Goal: Task Accomplishment & Management: Complete application form

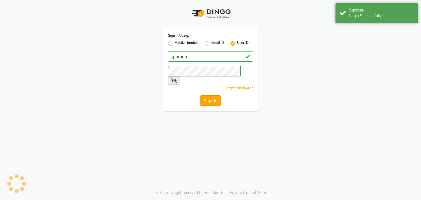
click at [212, 95] on button "Sign In" at bounding box center [210, 100] width 21 height 10
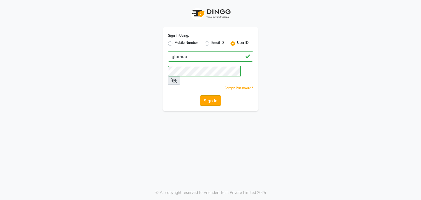
click at [212, 95] on button "Sign In" at bounding box center [210, 100] width 21 height 10
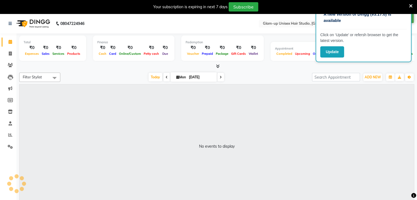
select select "en"
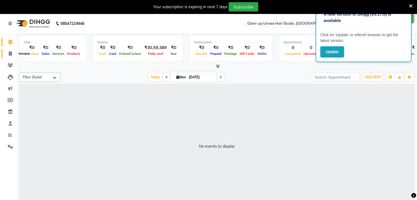
click at [10, 56] on span at bounding box center [10, 54] width 10 height 6
select select "service"
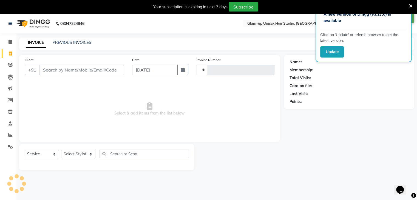
type input "0635"
select select "4921"
click at [45, 71] on input "Client" at bounding box center [82, 70] width 85 height 10
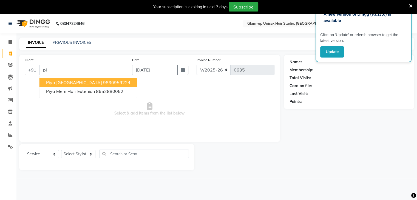
type input "p"
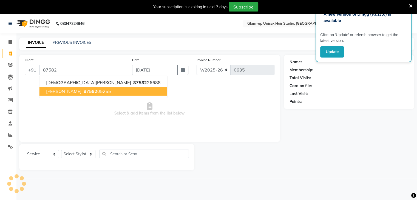
click at [84, 90] on span "87582" at bounding box center [91, 91] width 14 height 5
type input "8758205255"
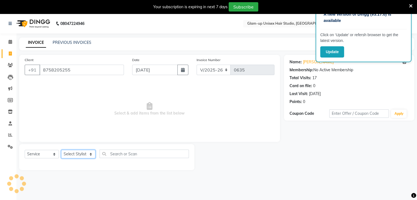
click at [77, 155] on select "Select Stylist [PERSON_NAME] [PERSON_NAME] [PERSON_NAME] [PERSON_NAME]" at bounding box center [78, 154] width 34 height 9
select select "90263"
click at [61, 150] on select "Select Stylist [PERSON_NAME] [PERSON_NAME] [PERSON_NAME] [PERSON_NAME]" at bounding box center [78, 154] width 34 height 9
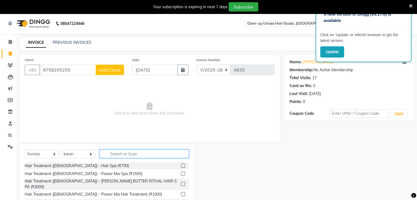
click at [109, 153] on input "text" at bounding box center [144, 154] width 89 height 9
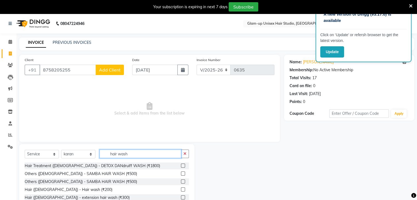
type input "hair wash"
drag, startPoint x: 178, startPoint y: 174, endPoint x: 190, endPoint y: 170, distance: 12.1
click at [181, 175] on label at bounding box center [183, 174] width 4 height 4
click at [181, 175] on input "checkbox" at bounding box center [183, 174] width 4 height 4
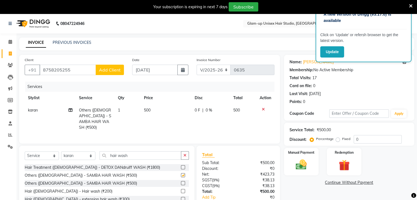
checkbox input "false"
click at [200, 112] on span "0 F" at bounding box center [197, 111] width 5 height 6
select select "90263"
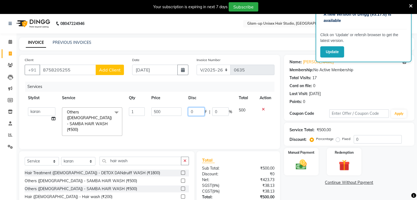
click at [198, 110] on input "0" at bounding box center [196, 112] width 16 height 9
type input "0100"
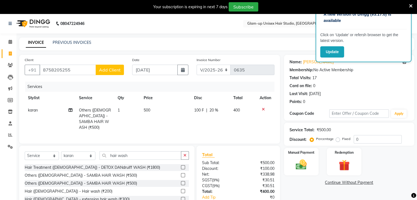
click at [206, 119] on td "100 F | 20 %" at bounding box center [210, 119] width 39 height 30
select select "90263"
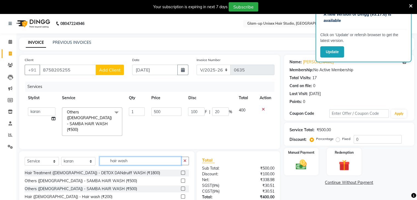
drag, startPoint x: 137, startPoint y: 155, endPoint x: 132, endPoint y: 144, distance: 12.6
click at [137, 157] on input "hair wash" at bounding box center [141, 161] width 82 height 9
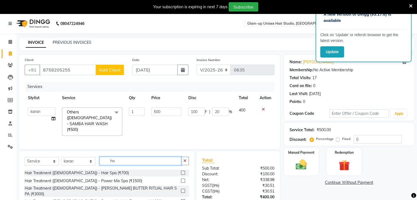
type input "h"
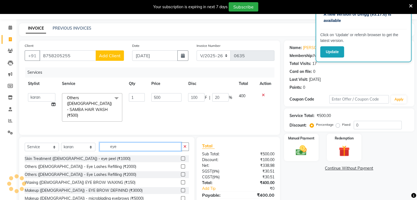
scroll to position [27, 0]
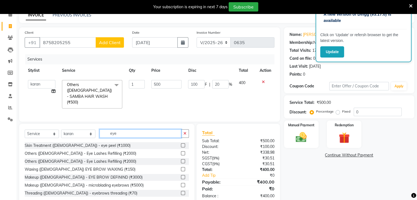
type input "eye"
click at [181, 191] on label at bounding box center [183, 193] width 4 height 4
click at [181, 192] on input "checkbox" at bounding box center [183, 194] width 4 height 4
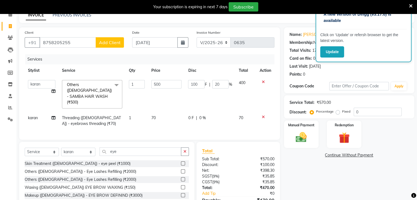
checkbox input "false"
click at [119, 148] on input "eye" at bounding box center [141, 152] width 82 height 9
type input "e"
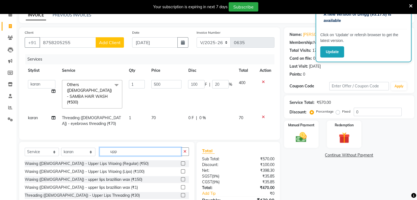
type input "upp"
click at [181, 193] on label at bounding box center [183, 195] width 4 height 4
click at [181, 194] on input "checkbox" at bounding box center [183, 196] width 4 height 4
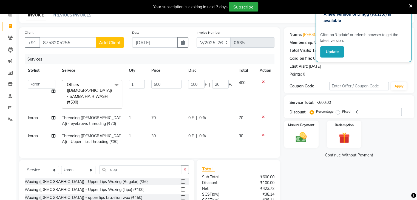
checkbox input "false"
click at [120, 166] on input "upp" at bounding box center [141, 170] width 82 height 9
type input "u"
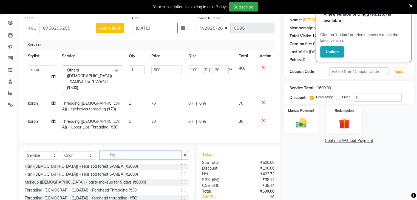
scroll to position [55, 0]
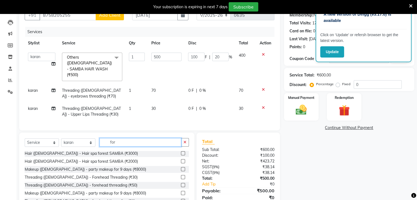
type input "for"
click at [181, 183] on label at bounding box center [183, 185] width 4 height 4
click at [181, 184] on input "checkbox" at bounding box center [183, 186] width 4 height 4
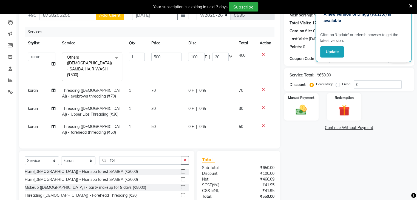
checkbox input "false"
click at [307, 100] on label "Manual Payment" at bounding box center [301, 97] width 27 height 5
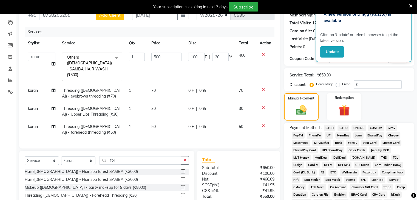
click at [331, 131] on span "CASH" at bounding box center [330, 128] width 12 height 6
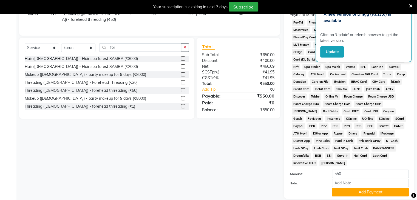
scroll to position [204, 0]
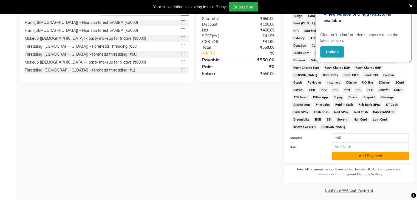
click at [359, 154] on button "Add Payment" at bounding box center [370, 156] width 77 height 9
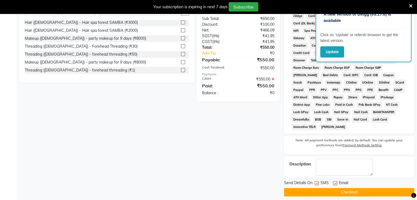
click at [350, 190] on button "Checkout" at bounding box center [349, 192] width 130 height 9
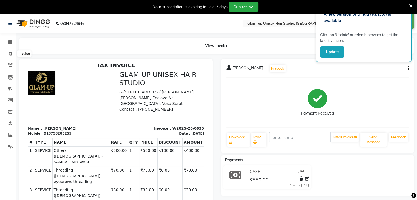
click at [10, 55] on icon at bounding box center [10, 54] width 3 height 4
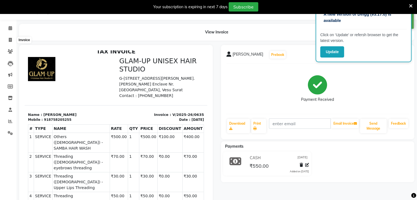
select select "service"
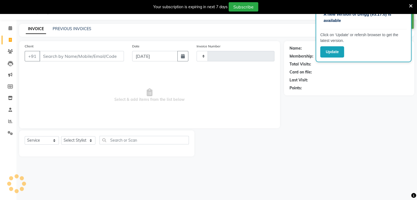
type input "0636"
select select "4921"
click at [42, 57] on input "Client" at bounding box center [82, 56] width 85 height 10
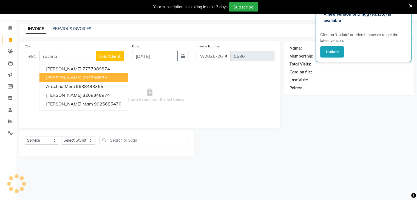
click at [83, 78] on ngb-highlight "7973565344" at bounding box center [96, 77] width 27 height 5
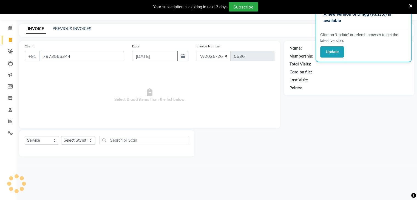
type input "7973565344"
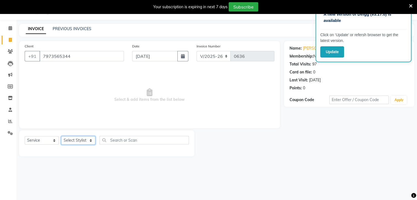
click at [75, 140] on select "Select Stylist [PERSON_NAME] [PERSON_NAME] [PERSON_NAME] [PERSON_NAME]" at bounding box center [78, 140] width 34 height 9
select select "74502"
click at [61, 137] on select "Select Stylist [PERSON_NAME] [PERSON_NAME] [PERSON_NAME] [PERSON_NAME]" at bounding box center [78, 140] width 34 height 9
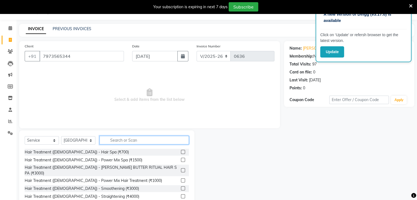
click at [110, 141] on input "text" at bounding box center [144, 140] width 89 height 9
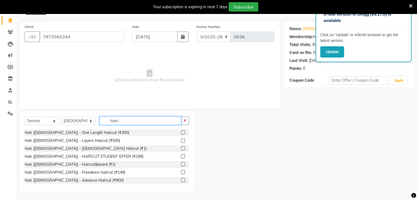
scroll to position [0, 0]
type input "hairc"
click at [181, 180] on label at bounding box center [183, 180] width 4 height 4
click at [181, 180] on input "checkbox" at bounding box center [183, 181] width 4 height 4
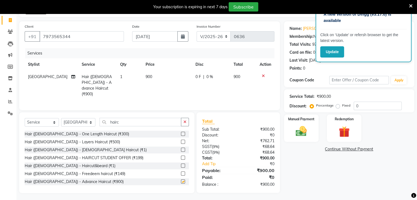
checkbox input "false"
click at [122, 122] on input "hairc" at bounding box center [141, 122] width 82 height 9
drag, startPoint x: 249, startPoint y: 99, endPoint x: 199, endPoint y: 76, distance: 55.1
click at [199, 76] on span "0 F" at bounding box center [198, 77] width 5 height 6
select select "74502"
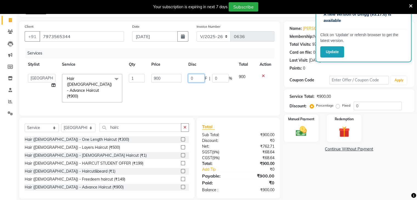
click at [195, 78] on input "0" at bounding box center [196, 78] width 16 height 9
type input "0200"
click at [229, 92] on td "0200 F | 0 %" at bounding box center [210, 88] width 50 height 35
select select "74502"
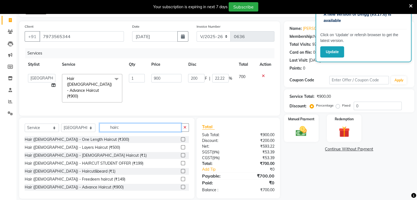
click at [121, 123] on input "hairc" at bounding box center [141, 127] width 82 height 9
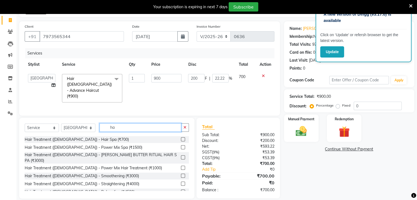
type input "h"
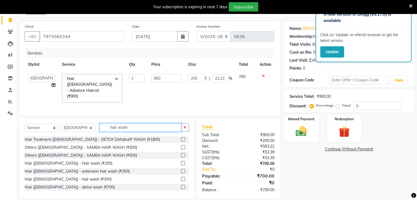
type input "hair wash"
click at [181, 177] on label at bounding box center [183, 179] width 4 height 4
click at [181, 178] on input "checkbox" at bounding box center [183, 180] width 4 height 4
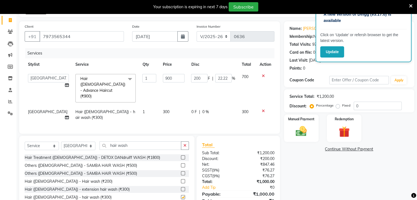
checkbox input "false"
click at [131, 142] on input "hair wash" at bounding box center [141, 146] width 82 height 9
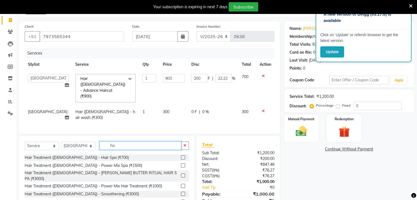
type input "h"
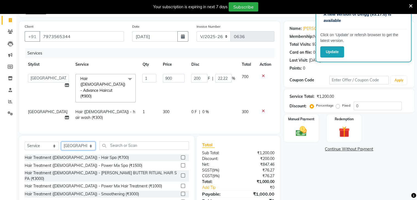
click at [71, 142] on select "Select Stylist [PERSON_NAME] [PERSON_NAME] [PERSON_NAME] [PERSON_NAME]" at bounding box center [78, 146] width 34 height 9
select select "30304"
click at [61, 142] on select "Select Stylist [PERSON_NAME] [PERSON_NAME] [PERSON_NAME] [PERSON_NAME]" at bounding box center [78, 146] width 34 height 9
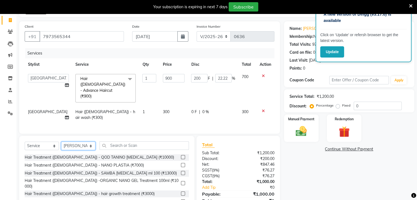
scroll to position [165, 0]
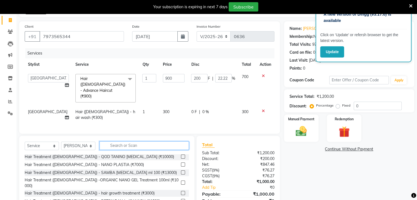
click at [109, 142] on input "text" at bounding box center [144, 146] width 89 height 9
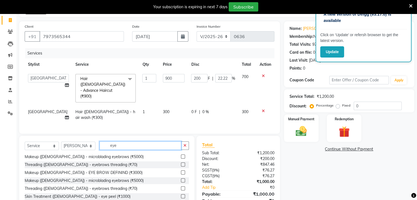
scroll to position [41, 0]
type input "eye"
click at [181, 187] on label at bounding box center [183, 189] width 4 height 4
click at [181, 187] on input "checkbox" at bounding box center [183, 189] width 4 height 4
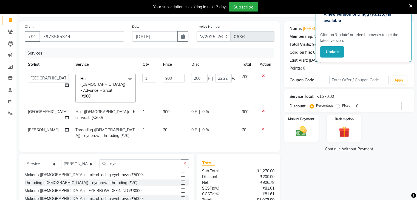
checkbox input "false"
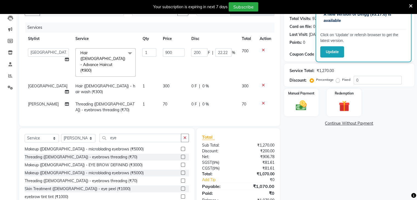
scroll to position [63, 0]
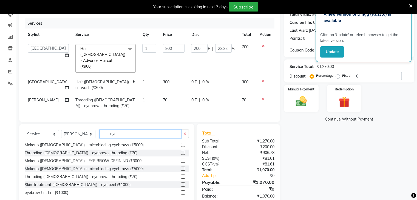
click at [120, 130] on input "eye" at bounding box center [141, 134] width 82 height 9
type input "e"
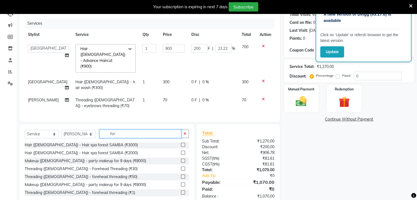
scroll to position [1, 0]
type input "for"
click at [181, 175] on label at bounding box center [183, 177] width 4 height 4
click at [181, 175] on input "checkbox" at bounding box center [183, 177] width 4 height 4
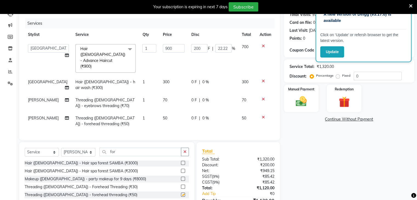
checkbox input "false"
click at [122, 148] on input "for" at bounding box center [141, 152] width 82 height 9
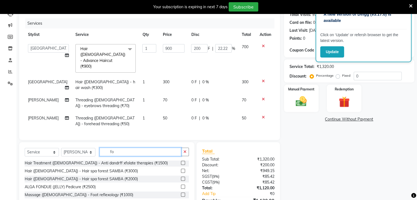
scroll to position [41, 0]
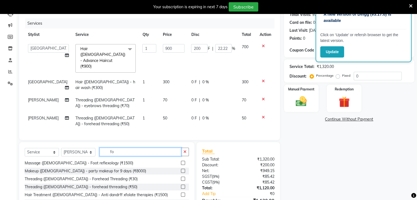
type input "f"
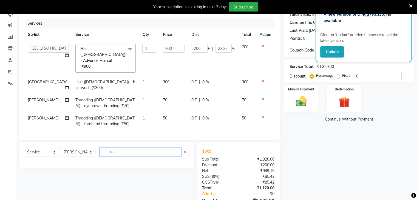
scroll to position [0, 0]
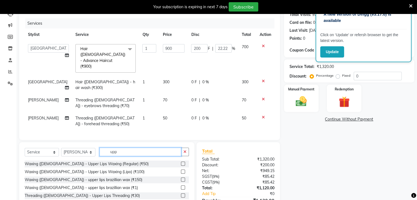
type input "upp"
click at [181, 194] on label at bounding box center [183, 196] width 4 height 4
click at [181, 194] on input "checkbox" at bounding box center [183, 196] width 4 height 4
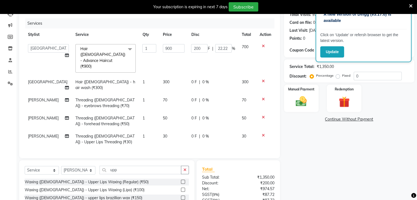
checkbox input "false"
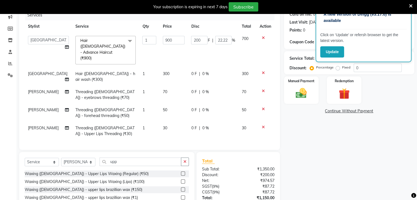
scroll to position [72, 0]
click at [120, 157] on input "upp" at bounding box center [141, 161] width 82 height 9
type input "u"
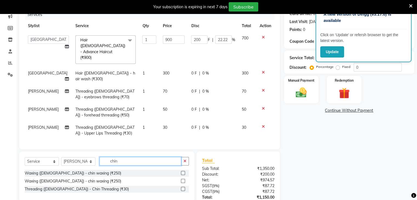
type input "chin"
click at [182, 187] on label at bounding box center [183, 189] width 4 height 4
click at [182, 188] on input "checkbox" at bounding box center [183, 190] width 4 height 4
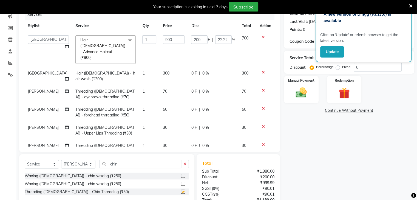
checkbox input "false"
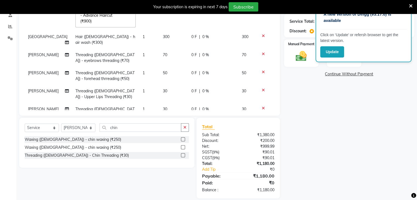
scroll to position [115, 0]
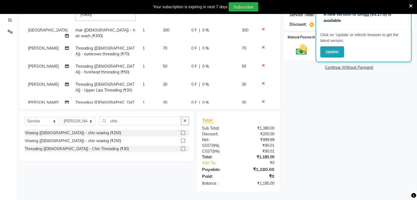
click at [294, 46] on img at bounding box center [301, 49] width 18 height 13
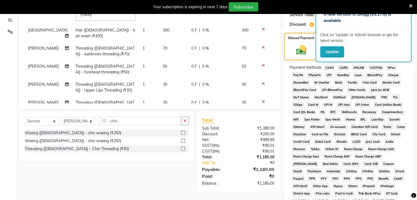
click at [358, 68] on span "ONLINE" at bounding box center [359, 68] width 14 height 6
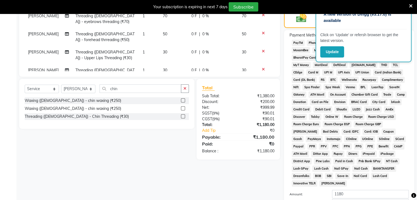
scroll to position [198, 0]
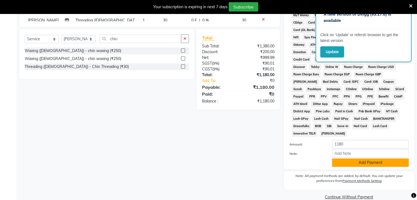
click at [369, 159] on button "Add Payment" at bounding box center [370, 163] width 77 height 9
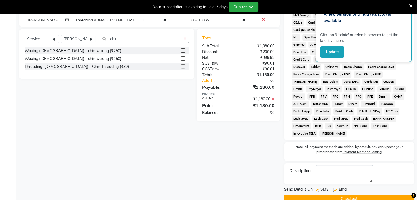
click at [348, 196] on button "Checkout" at bounding box center [349, 199] width 130 height 9
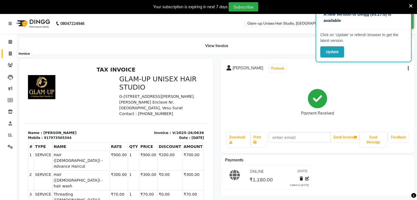
click at [11, 55] on icon at bounding box center [10, 54] width 3 height 4
select select "4921"
select select "service"
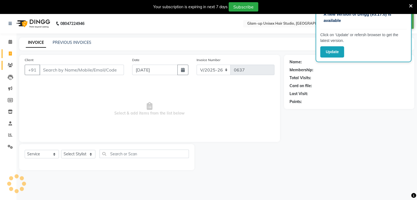
scroll to position [14, 0]
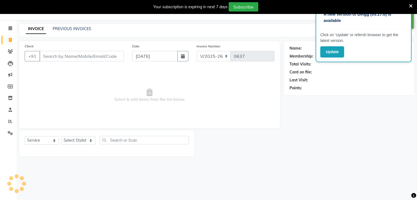
click at [41, 55] on input "Client" at bounding box center [82, 56] width 85 height 10
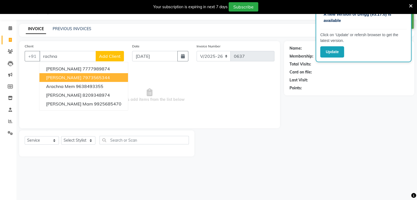
click at [66, 78] on span "[PERSON_NAME]" at bounding box center [63, 77] width 35 height 5
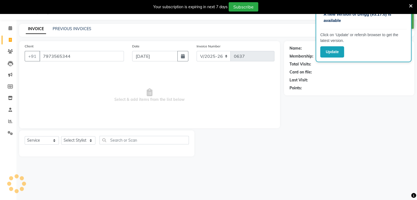
type input "7973565344"
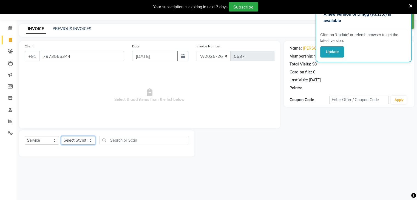
click at [82, 141] on select "Select Stylist [PERSON_NAME] [PERSON_NAME] [PERSON_NAME] [PERSON_NAME]" at bounding box center [78, 140] width 34 height 9
select select "30301"
click at [61, 137] on select "Select Stylist [PERSON_NAME] [PERSON_NAME] [PERSON_NAME] [PERSON_NAME]" at bounding box center [78, 140] width 34 height 9
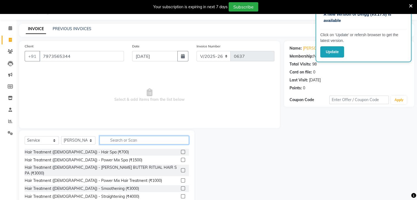
click at [108, 141] on input "text" at bounding box center [144, 140] width 89 height 9
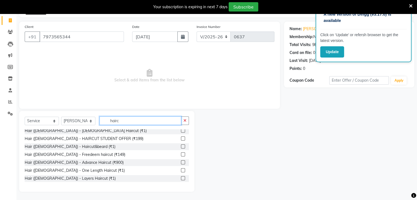
scroll to position [27, 0]
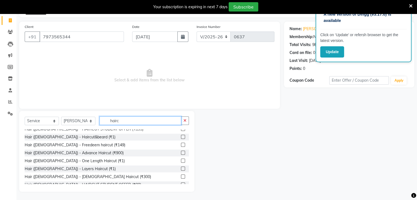
type input "hairc"
click at [181, 153] on label at bounding box center [183, 153] width 4 height 4
click at [181, 153] on input "checkbox" at bounding box center [183, 153] width 4 height 4
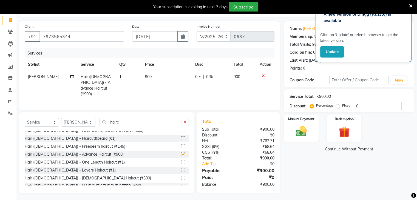
checkbox input "false"
click at [201, 80] on td "0 F | 0 %" at bounding box center [211, 86] width 38 height 30
select select "30301"
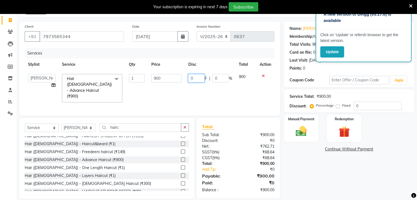
click at [196, 82] on input "0" at bounding box center [196, 78] width 16 height 9
type input "0200"
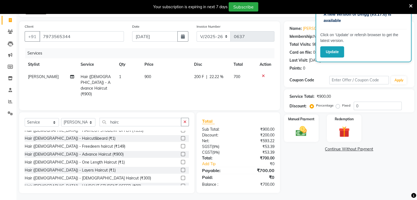
click at [203, 90] on td "200 F | 22.22 %" at bounding box center [211, 86] width 40 height 30
select select "30301"
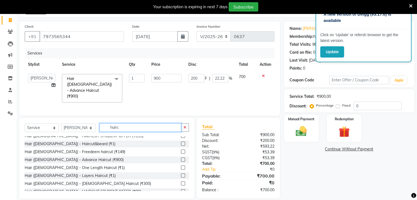
click at [123, 123] on input "hairc" at bounding box center [141, 127] width 82 height 9
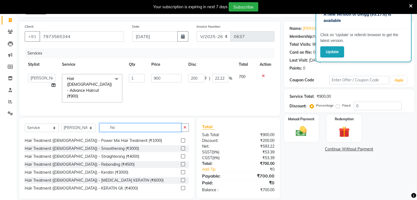
type input "h"
type input "hairc"
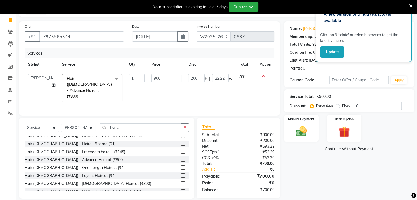
click at [181, 182] on label at bounding box center [183, 184] width 4 height 4
click at [181, 182] on input "checkbox" at bounding box center [183, 184] width 4 height 4
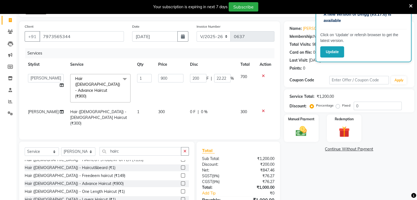
checkbox input "false"
drag, startPoint x: 121, startPoint y: 133, endPoint x: 128, endPoint y: 134, distance: 7.6
click at [122, 147] on input "hairc" at bounding box center [141, 151] width 82 height 9
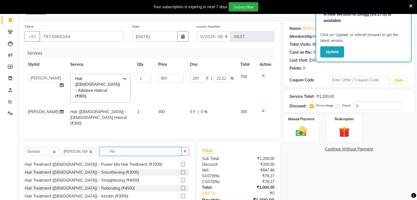
type input "h"
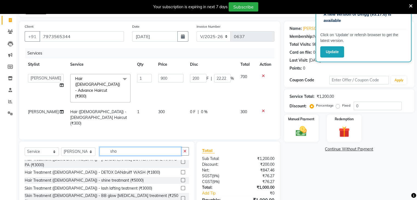
scroll to position [0, 0]
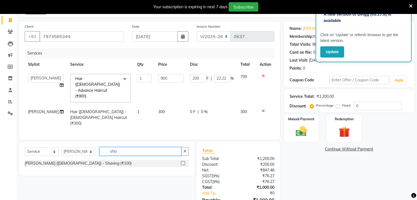
type input "sha"
click at [183, 161] on label at bounding box center [183, 163] width 4 height 4
click at [183, 162] on input "checkbox" at bounding box center [183, 164] width 4 height 4
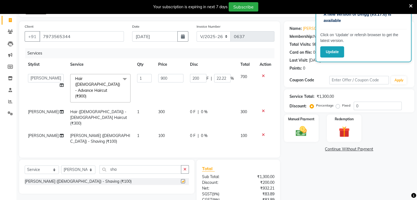
checkbox input "false"
click at [123, 165] on input "sha" at bounding box center [141, 169] width 82 height 9
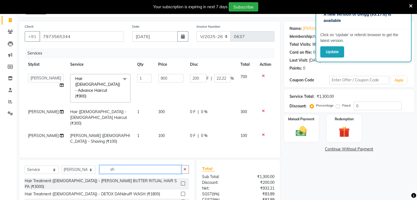
type input "s"
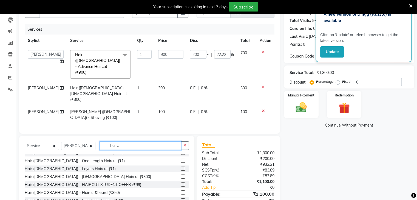
scroll to position [55, 0]
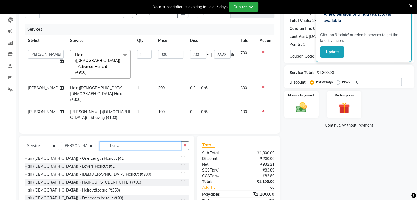
type input "hairc"
click at [181, 172] on label at bounding box center [183, 174] width 4 height 4
click at [181, 173] on input "checkbox" at bounding box center [183, 175] width 4 height 4
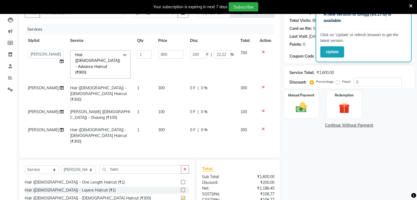
checkbox input "false"
drag, startPoint x: 121, startPoint y: 134, endPoint x: 123, endPoint y: 137, distance: 3.7
click at [123, 165] on div "Select Service Product Membership Package Voucher Prepaid Gift Card Select Styl…" at bounding box center [107, 171] width 164 height 13
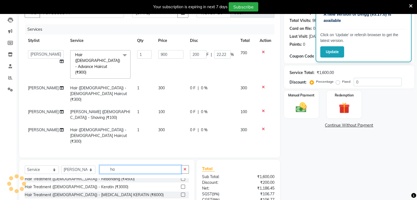
type input "h"
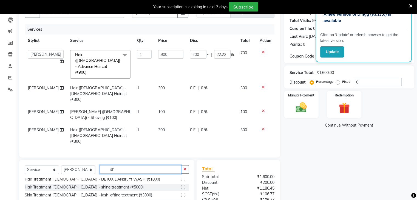
scroll to position [0, 0]
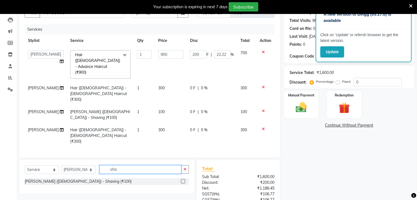
type input "sha"
click at [183, 179] on label at bounding box center [183, 181] width 4 height 4
click at [183, 180] on input "checkbox" at bounding box center [183, 182] width 4 height 4
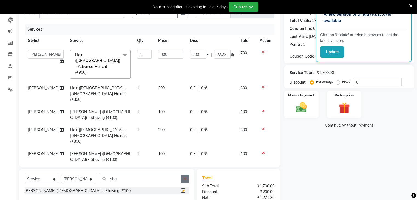
checkbox input "false"
click at [309, 103] on img at bounding box center [301, 107] width 18 height 13
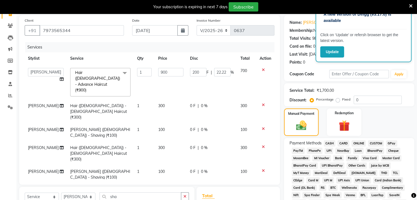
scroll to position [30, 0]
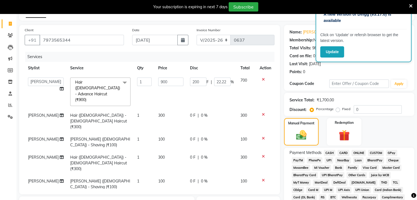
click at [328, 154] on span "CASH" at bounding box center [330, 153] width 12 height 6
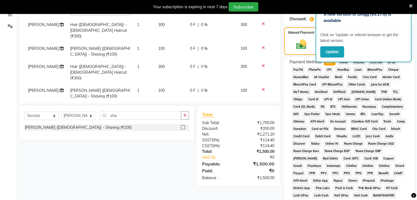
scroll to position [204, 0]
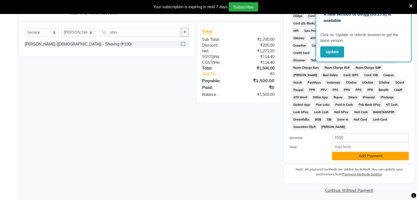
click at [366, 154] on button "Add Payment" at bounding box center [370, 156] width 77 height 9
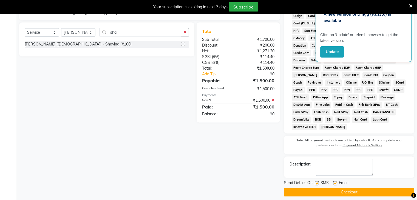
click at [348, 188] on button "Checkout" at bounding box center [349, 192] width 130 height 9
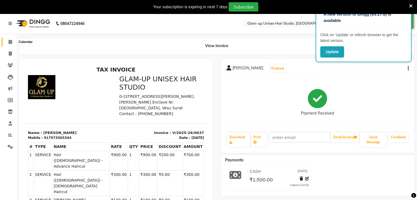
click at [11, 43] on icon at bounding box center [11, 42] width 4 height 4
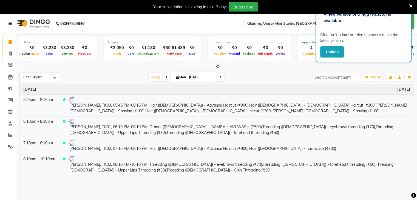
click at [12, 54] on icon at bounding box center [10, 54] width 3 height 4
select select "service"
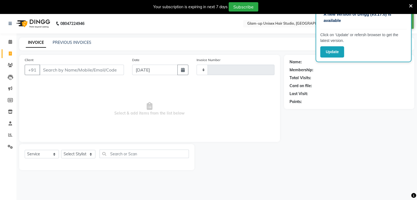
type input "0638"
select select "4921"
click at [11, 41] on icon at bounding box center [11, 42] width 4 height 4
